Goal: Information Seeking & Learning: Learn about a topic

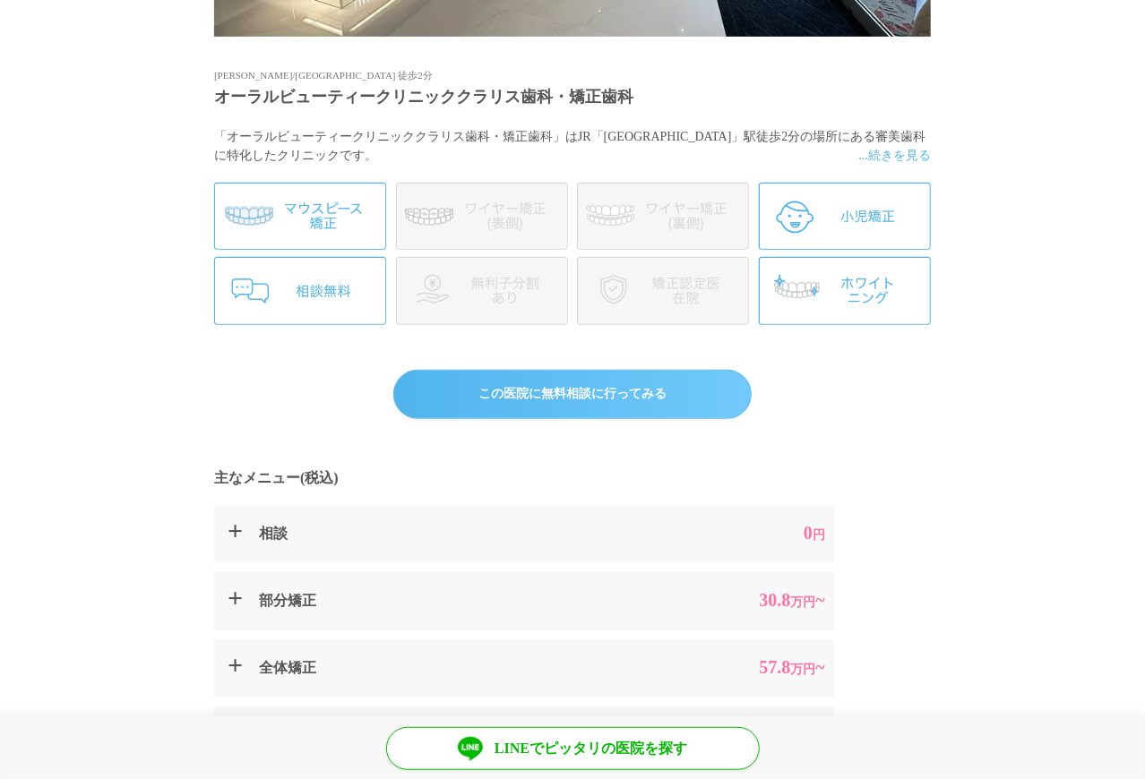
scroll to position [627, 0]
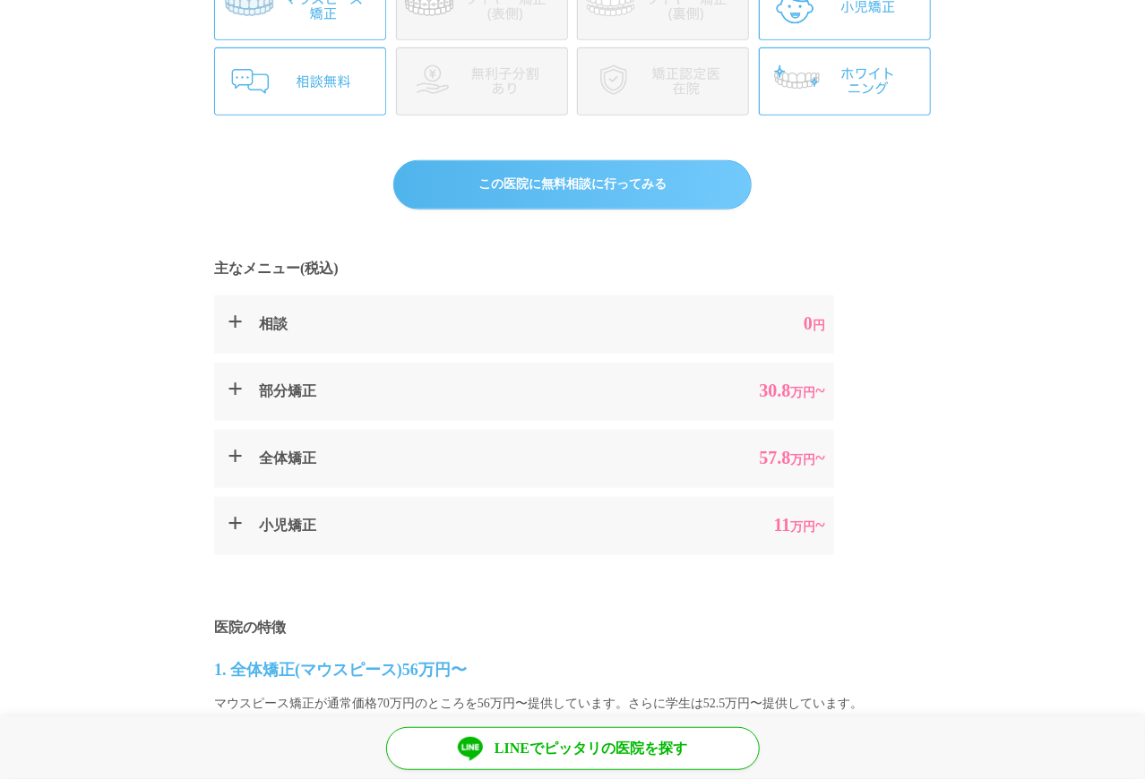
click at [247, 392] on summary "部分矯正 30.8 万円 ~" at bounding box center [524, 392] width 620 height 58
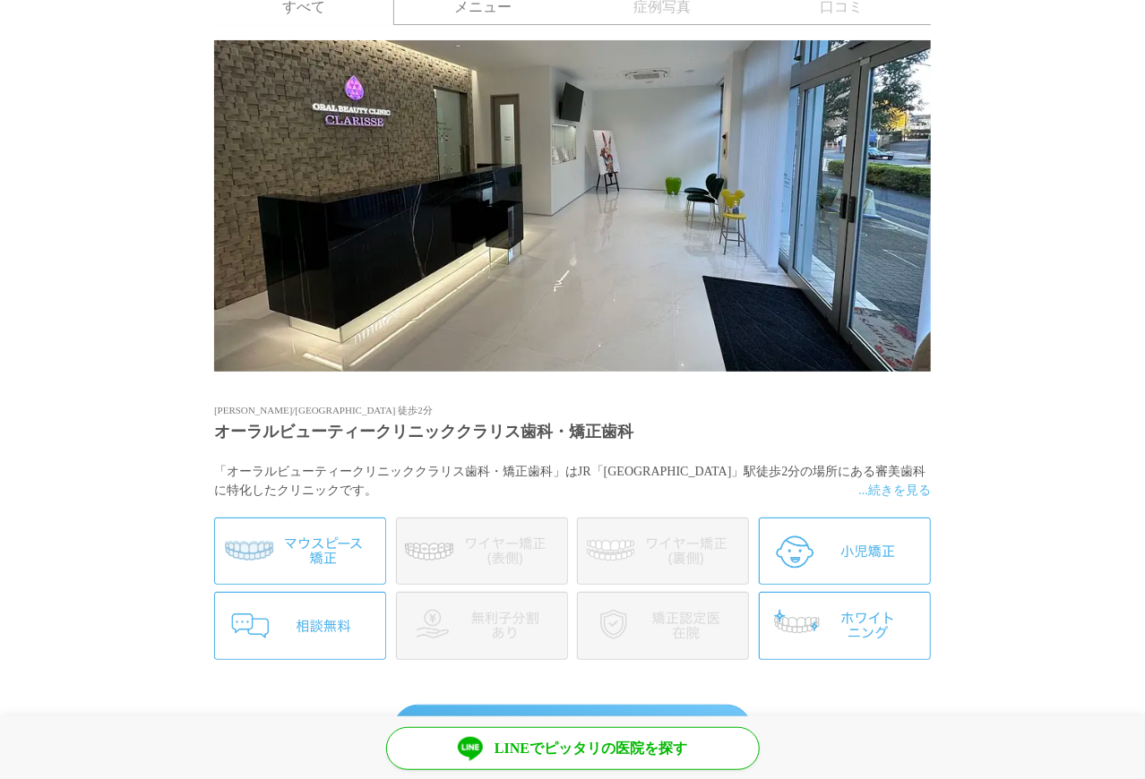
scroll to position [0, 0]
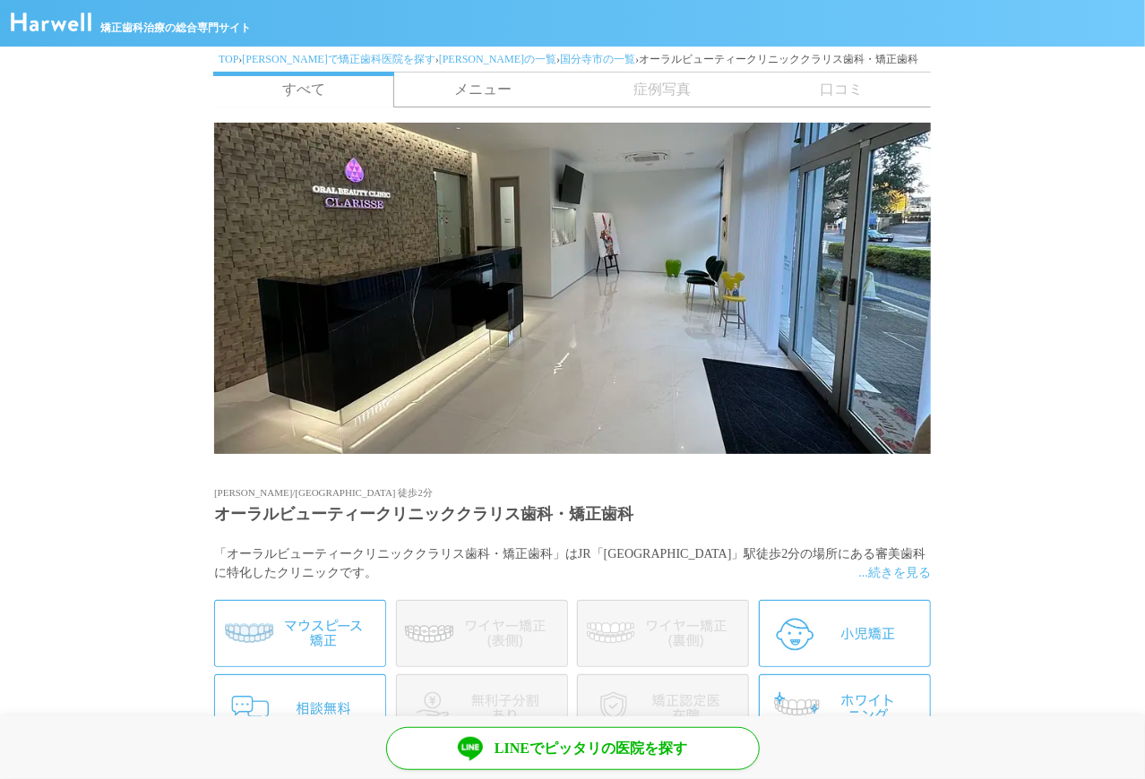
drag, startPoint x: 466, startPoint y: 94, endPoint x: 477, endPoint y: 88, distance: 13.2
click at [467, 93] on link "メニュー" at bounding box center [482, 90] width 179 height 34
click at [560, 63] on link "国分寺市の一覧" at bounding box center [597, 59] width 75 height 13
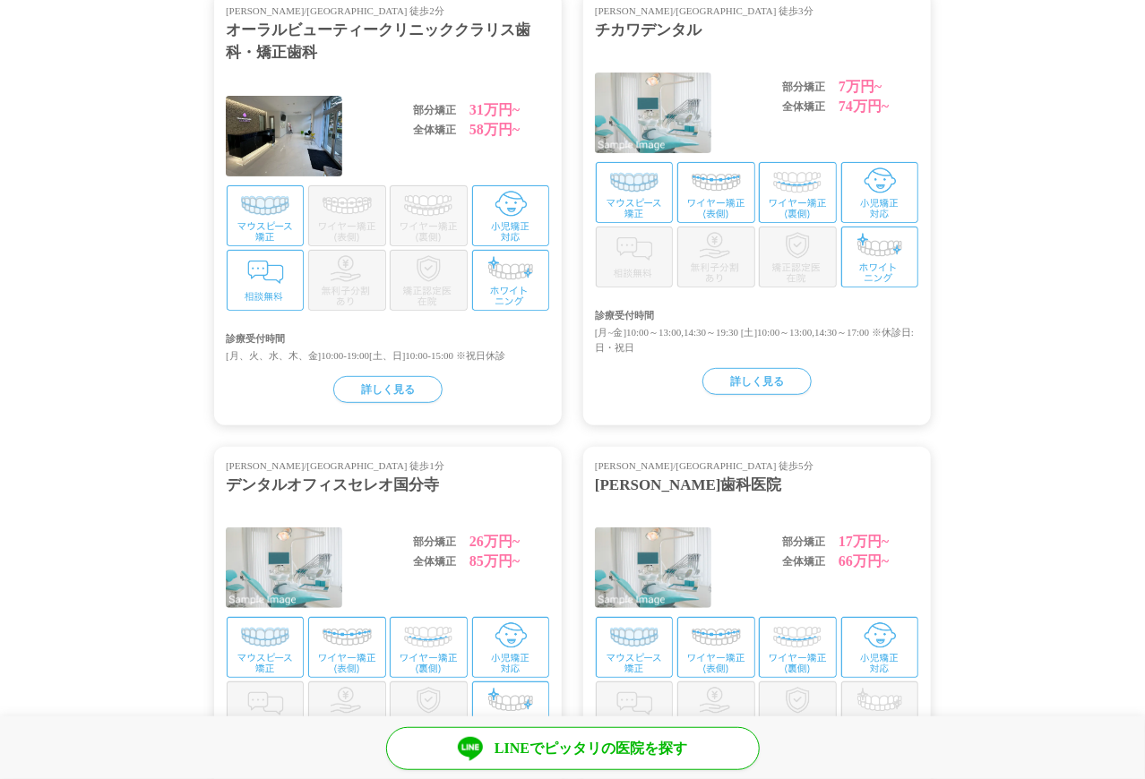
scroll to position [179, 0]
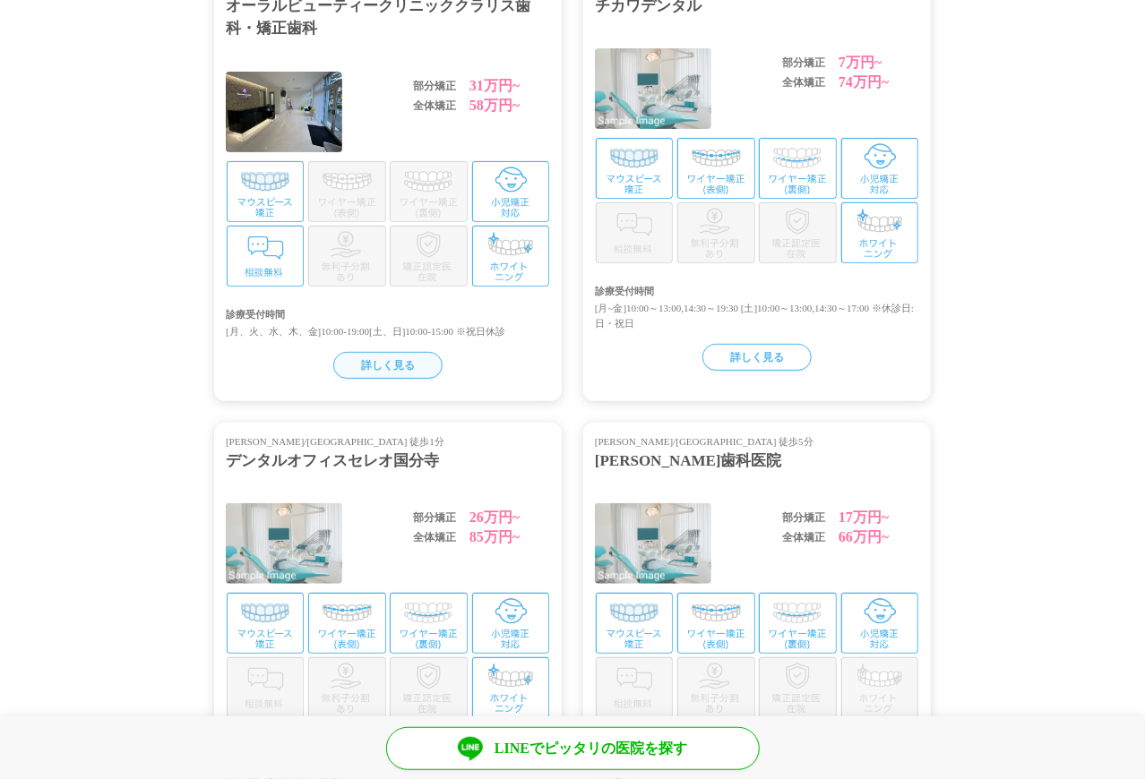
click at [369, 365] on div "詳しく見る" at bounding box center [387, 365] width 109 height 27
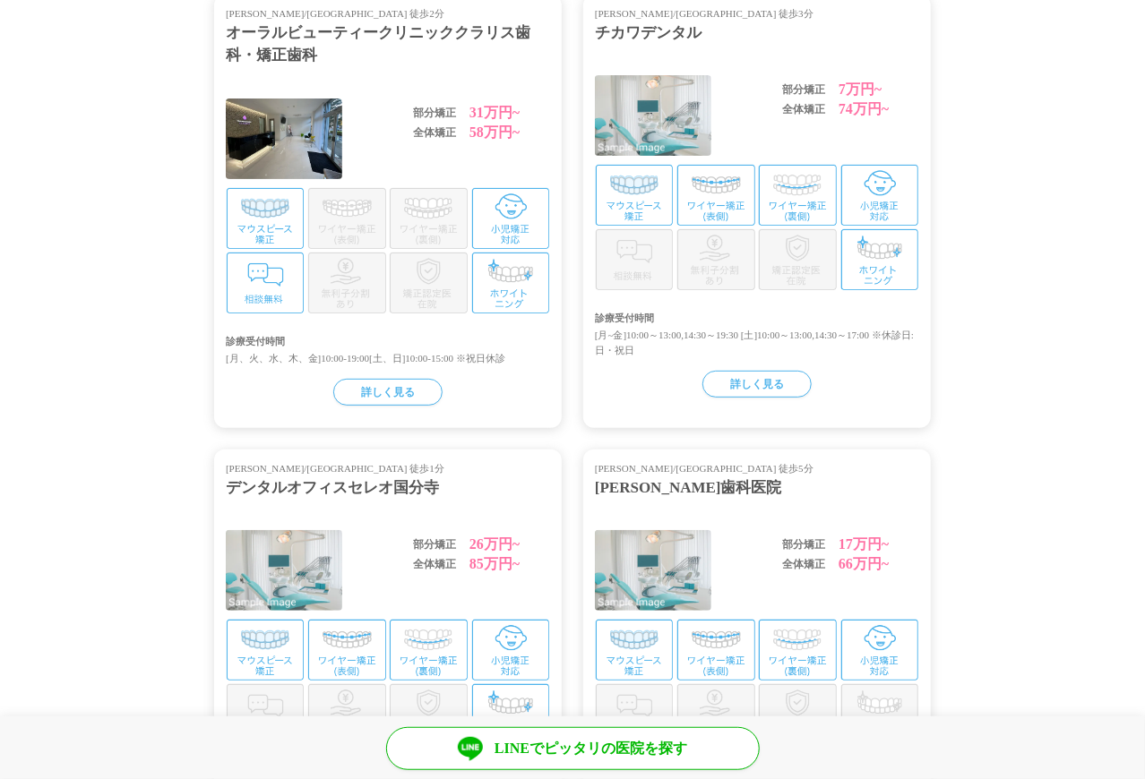
scroll to position [0, 0]
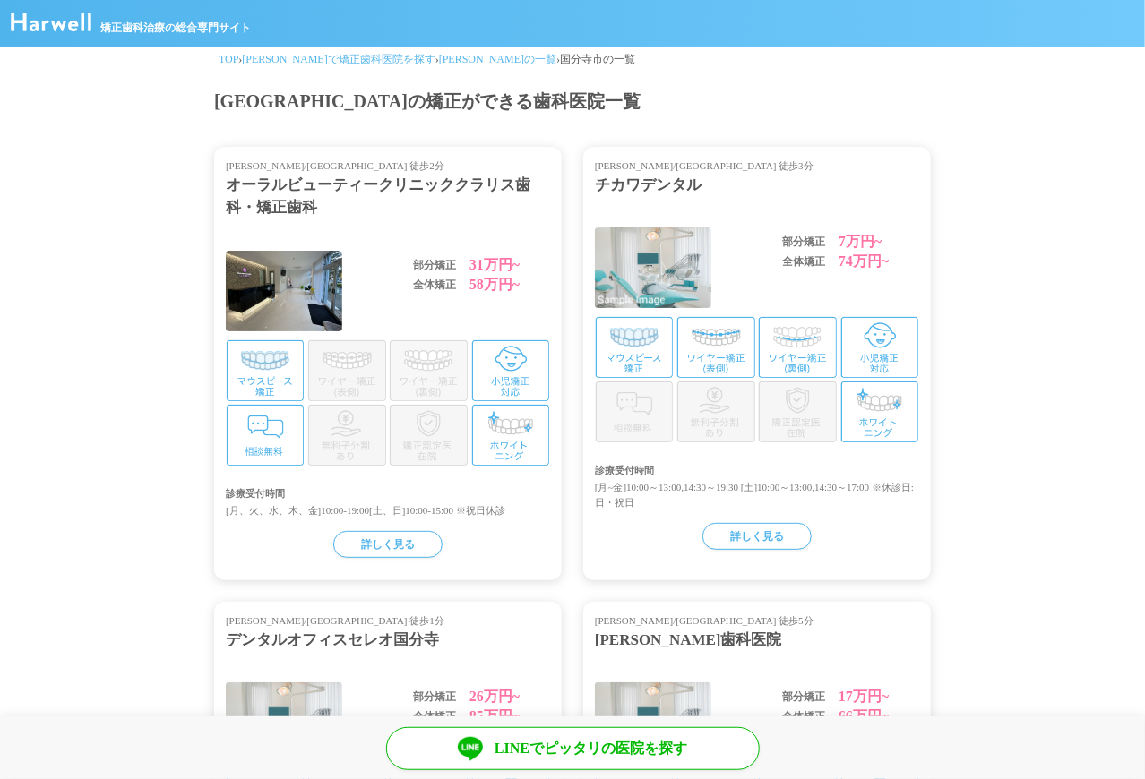
click at [468, 185] on div "オーラルビューティークリニッククラリス歯科・矯正歯科" at bounding box center [388, 197] width 324 height 46
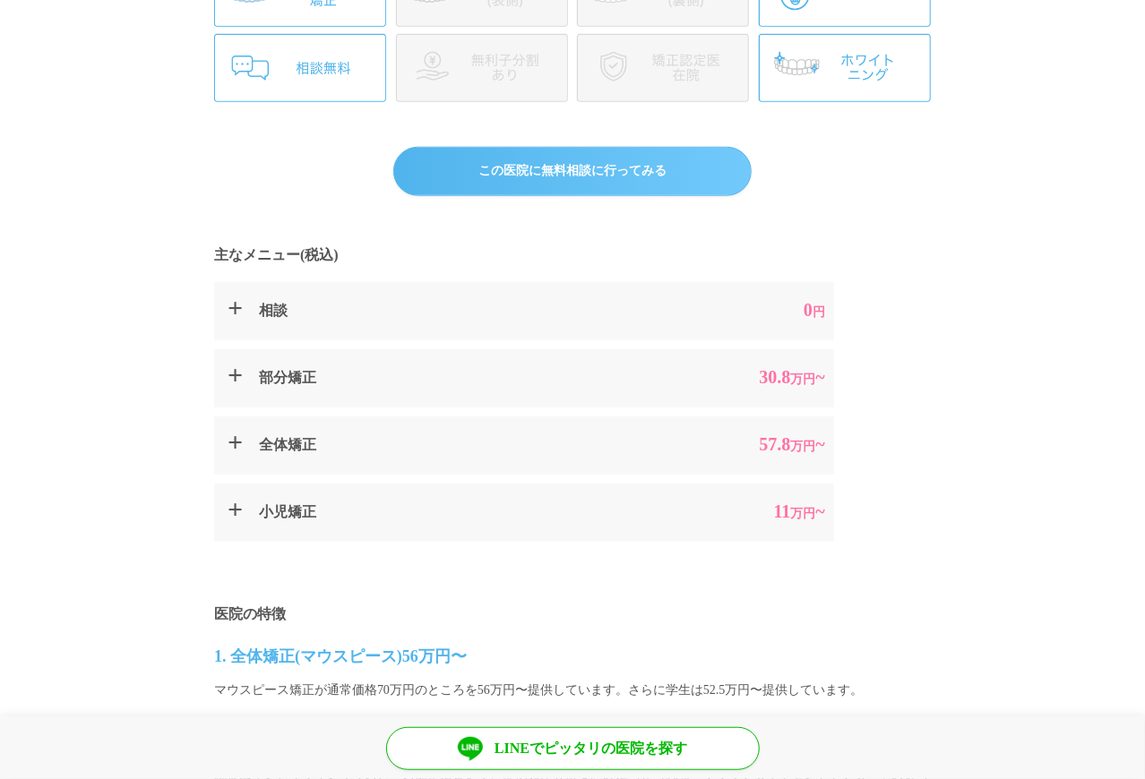
scroll to position [448, 0]
